Goal: Transaction & Acquisition: Download file/media

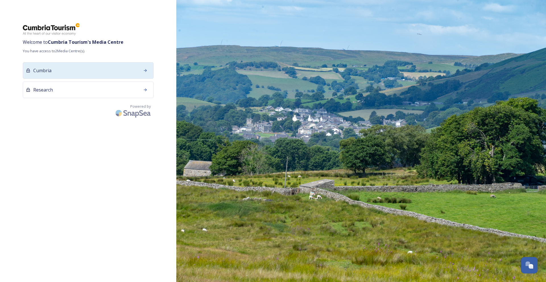
click at [114, 77] on div "Cumbria" at bounding box center [88, 70] width 131 height 17
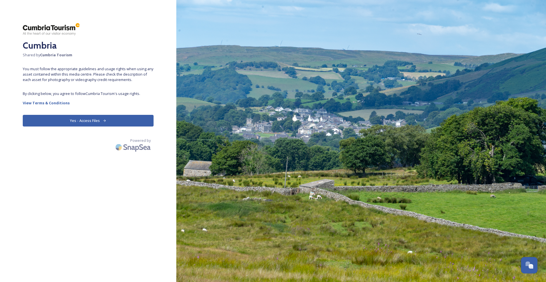
click at [96, 121] on button "Yes - Access Files" at bounding box center [88, 121] width 131 height 12
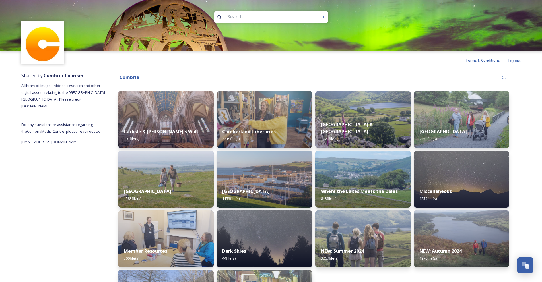
click at [241, 12] on input at bounding box center [264, 17] width 78 height 13
paste input "Stock Ghyll Force"
type input "Stock Ghyll Force"
click at [321, 18] on icon at bounding box center [323, 17] width 5 height 5
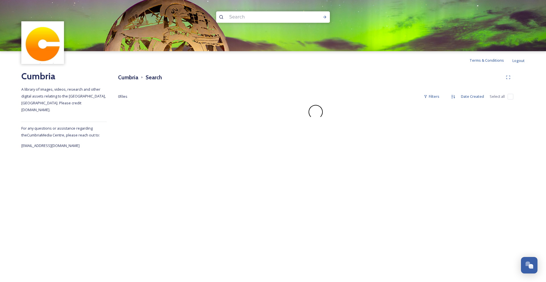
click at [245, 19] on input at bounding box center [266, 17] width 78 height 13
click at [244, 19] on input at bounding box center [266, 17] width 78 height 13
type input "stock ghyll"
click at [319, 18] on div "stock ghyll" at bounding box center [273, 16] width 114 height 11
click at [322, 17] on div "Run Search" at bounding box center [325, 17] width 10 height 10
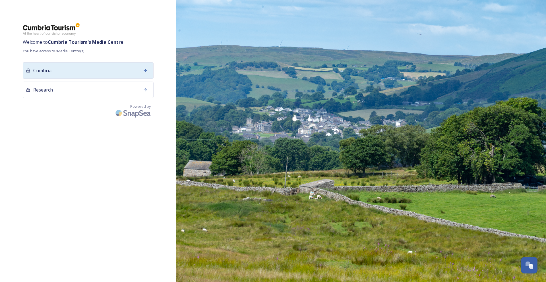
click at [117, 70] on div "Cumbria" at bounding box center [88, 70] width 131 height 17
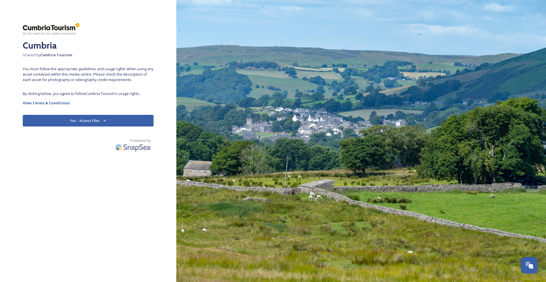
click at [106, 122] on button "Yes - Access Files" at bounding box center [88, 121] width 131 height 12
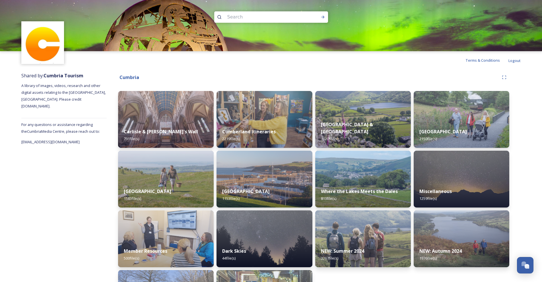
click at [225, 17] on input at bounding box center [264, 17] width 78 height 13
type input "waterfall"
click at [324, 18] on icon at bounding box center [323, 17] width 5 height 5
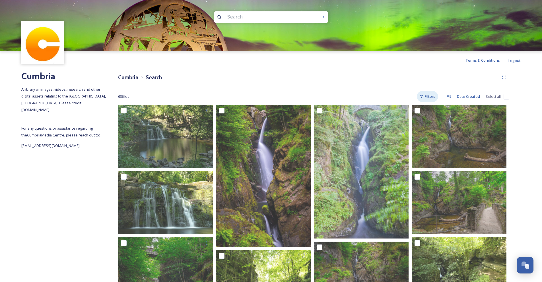
click at [436, 93] on div "Filters" at bounding box center [427, 96] width 21 height 11
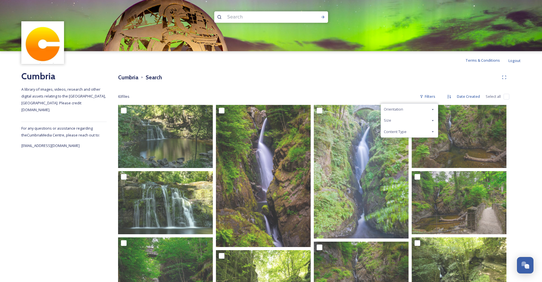
click at [429, 108] on div "Orientation" at bounding box center [409, 109] width 57 height 11
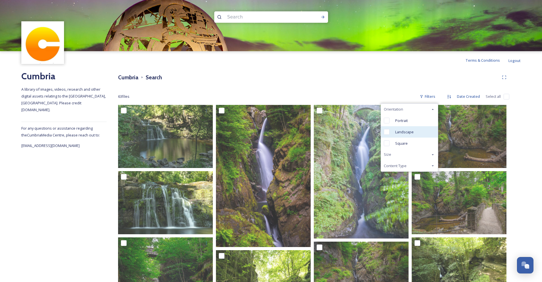
click at [403, 130] on span "Landscape" at bounding box center [404, 131] width 18 height 5
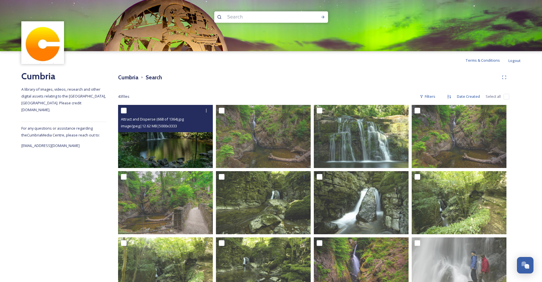
click at [177, 154] on img at bounding box center [165, 136] width 95 height 63
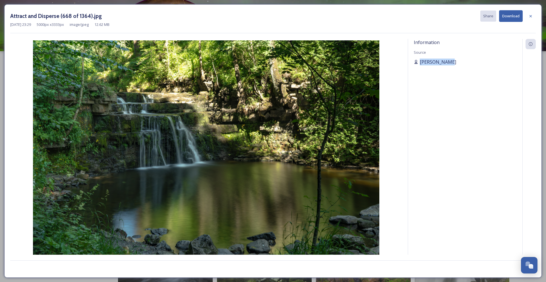
click at [493, 59] on div "Information Source [PERSON_NAME]" at bounding box center [465, 154] width 114 height 231
click at [505, 31] on div "Attract and Disperse (668 of 1364).jpg Share Download [DATE] 23:29 5000 px x 33…" at bounding box center [273, 21] width 526 height 23
click at [534, 41] on div "Information" at bounding box center [531, 44] width 10 height 10
click at [532, 44] on icon at bounding box center [531, 44] width 5 height 5
click at [530, 15] on icon at bounding box center [531, 16] width 5 height 5
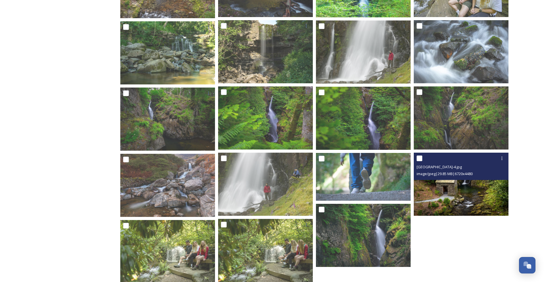
scroll to position [563, 0]
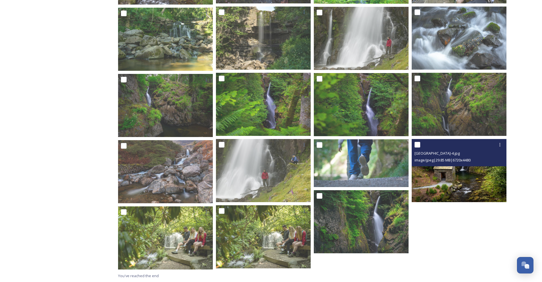
click at [464, 186] on img at bounding box center [459, 170] width 95 height 63
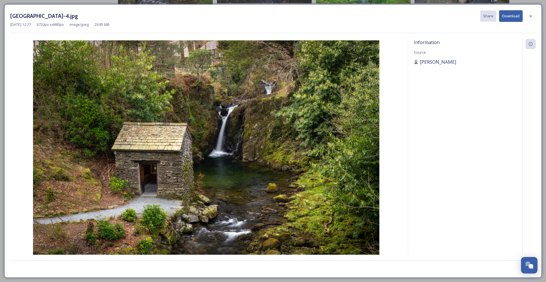
click at [439, 62] on span "[PERSON_NAME]" at bounding box center [438, 62] width 36 height 7
click at [515, 19] on button "Download" at bounding box center [511, 16] width 24 height 12
drag, startPoint x: 463, startPoint y: 61, endPoint x: 421, endPoint y: 63, distance: 42.1
click at [421, 63] on div "[PERSON_NAME]" at bounding box center [465, 62] width 103 height 7
copy span "[PERSON_NAME]"
